Goal: Register for event/course

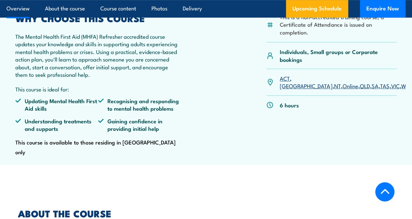
scroll to position [202, 0]
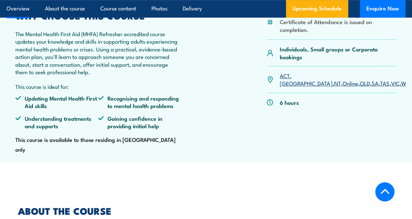
click at [323, 33] on li "This is a non-accredited training course, a Certificate of Attendance is issued…" at bounding box center [338, 21] width 117 height 23
click at [63, 110] on li "Updating Mental Health First Aid skills" at bounding box center [56, 102] width 83 height 15
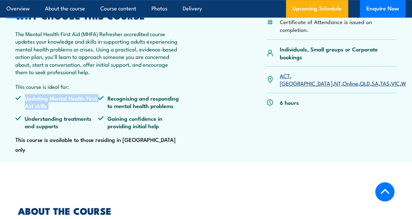
click at [63, 110] on li "Updating Mental Health First Aid skills" at bounding box center [56, 102] width 83 height 15
click at [56, 130] on li "Understanding treatments and supports" at bounding box center [56, 122] width 83 height 15
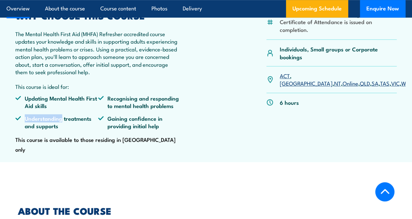
click at [56, 130] on li "Understanding treatments and supports" at bounding box center [56, 122] width 83 height 15
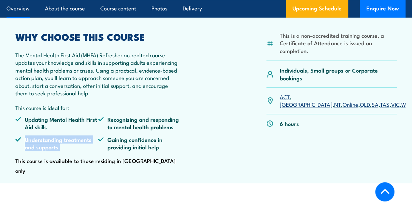
scroll to position [181, 0]
click at [391, 108] on link "VIC" at bounding box center [395, 104] width 8 height 8
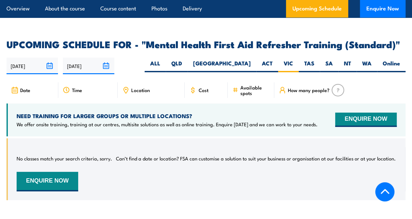
scroll to position [1191, 0]
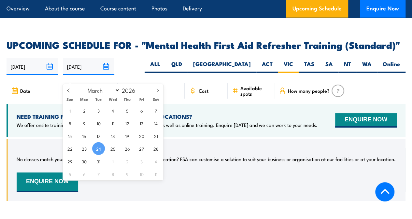
click at [106, 75] on input "24/03/2026" at bounding box center [89, 66] width 52 height 17
click at [67, 92] on icon at bounding box center [68, 90] width 5 height 5
select select "0"
click at [67, 92] on icon at bounding box center [68, 90] width 5 height 5
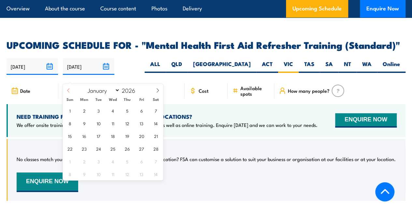
type input "2025"
click at [67, 92] on icon at bounding box center [68, 90] width 5 height 5
click at [156, 89] on icon at bounding box center [158, 90] width 5 height 5
select select "10"
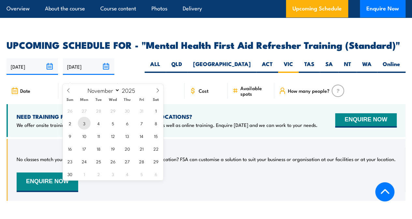
click at [87, 125] on span "3" at bounding box center [84, 123] width 13 height 13
type input "03/11/2025"
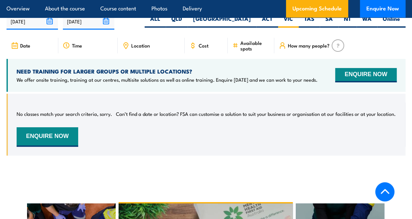
scroll to position [1240, 0]
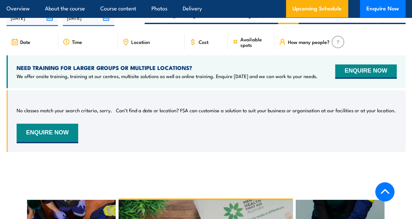
click at [205, 123] on div "No classes match your search criteria, sorry. Can’t find a date or location? FS…" at bounding box center [207, 121] width 380 height 44
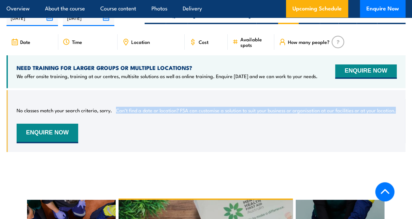
click at [205, 123] on div "No classes match your search criteria, sorry. Can’t find a date or location? FS…" at bounding box center [207, 121] width 380 height 44
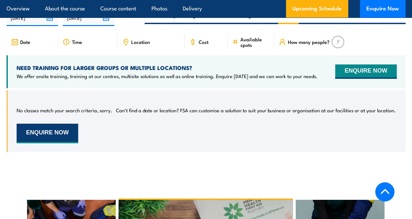
click at [59, 143] on button "ENQUIRE NOW" at bounding box center [48, 134] width 62 height 20
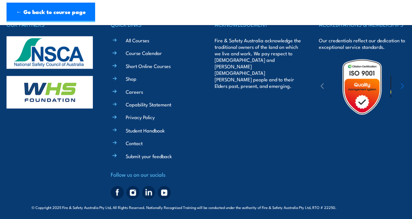
scroll to position [498, 0]
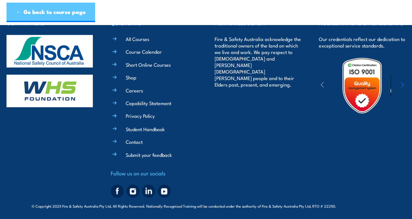
click at [45, 15] on link "← Go back to course page" at bounding box center [51, 13] width 89 height 20
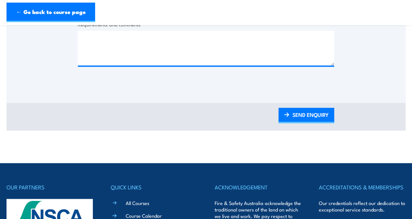
scroll to position [304, 0]
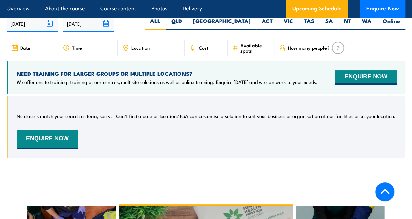
scroll to position [1240, 0]
